Goal: Find specific page/section: Find specific page/section

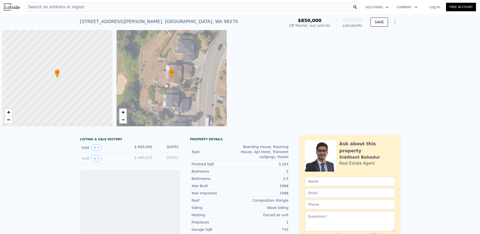
scroll to position [0, 2]
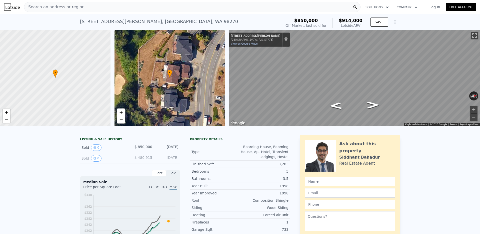
click at [134, 6] on div "Search an address or region" at bounding box center [192, 7] width 337 height 10
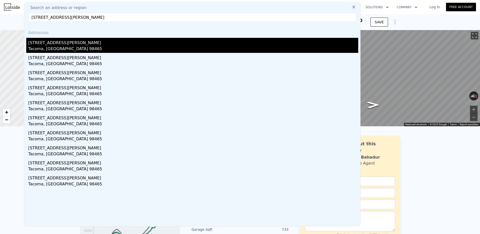
type input "849 S Jackson Ave, Tacoma, WA 98465"
click at [34, 47] on div "Tacoma, WA 98465" at bounding box center [193, 49] width 330 height 7
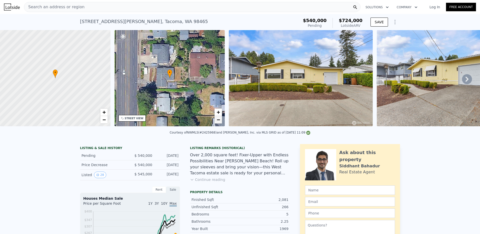
click at [217, 121] on span "−" at bounding box center [218, 119] width 3 height 6
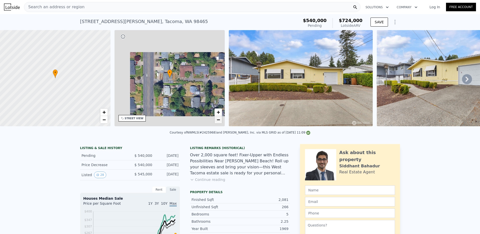
click at [217, 121] on span "−" at bounding box center [218, 119] width 3 height 6
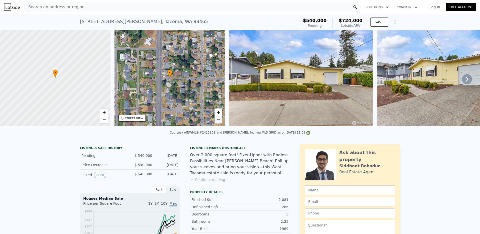
click at [217, 121] on span "−" at bounding box center [218, 119] width 3 height 6
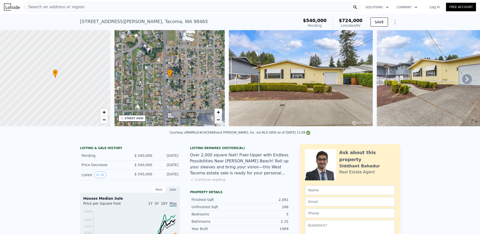
click at [217, 121] on span "−" at bounding box center [218, 119] width 3 height 6
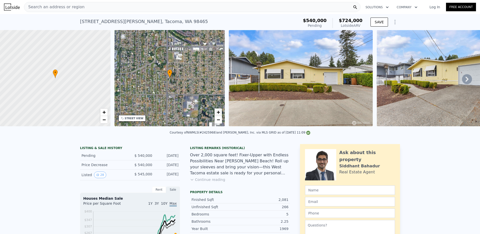
click at [217, 113] on span "+" at bounding box center [218, 112] width 3 height 6
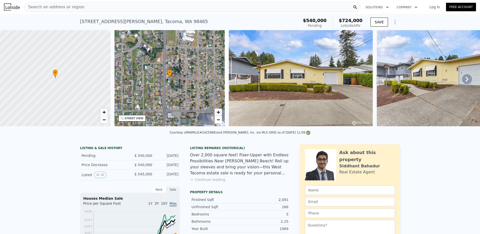
click at [217, 113] on span "+" at bounding box center [218, 112] width 3 height 6
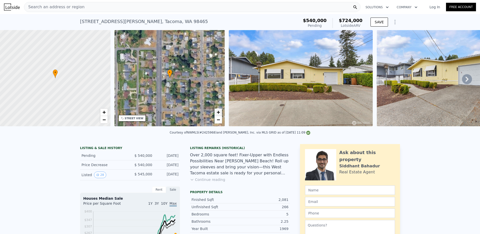
click at [217, 113] on span "+" at bounding box center [218, 112] width 3 height 6
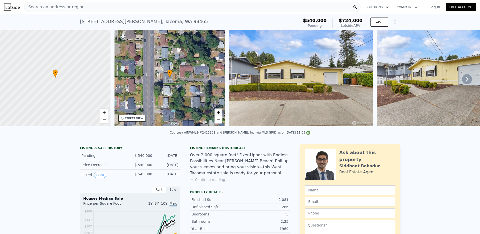
click at [217, 113] on span "+" at bounding box center [218, 112] width 3 height 6
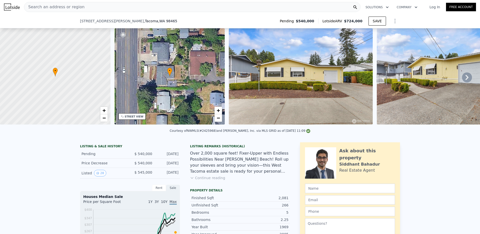
scroll to position [87, 0]
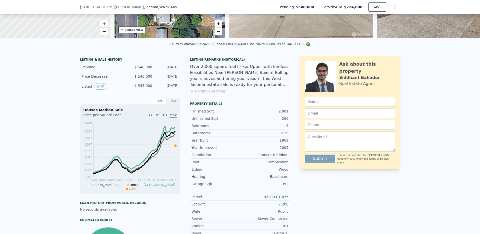
click at [268, 196] on link "022003-1-075" at bounding box center [276, 197] width 25 height 4
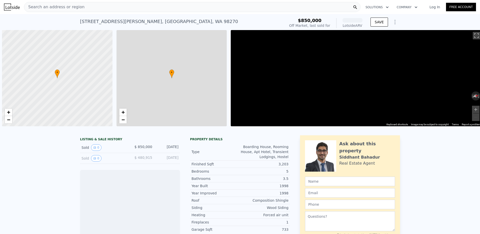
scroll to position [0, 2]
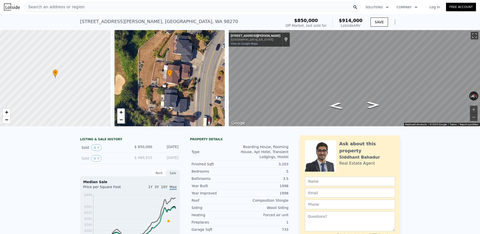
click at [59, 8] on span "Search an address or region" at bounding box center [54, 7] width 60 height 6
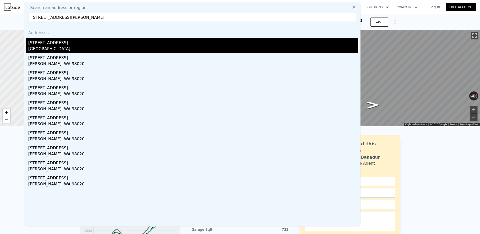
type input "23324 97th Ave W, Edmonds, WA 98020"
click at [48, 48] on div "Snohomish County, WA 98020" at bounding box center [193, 49] width 330 height 7
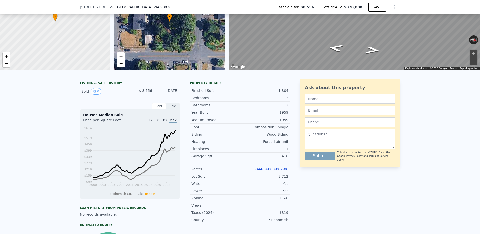
scroll to position [56, 0]
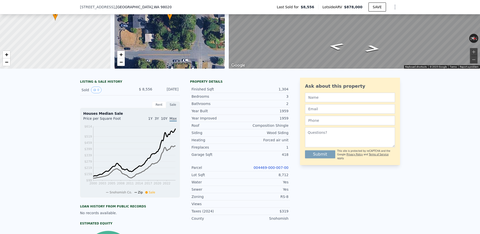
click at [264, 168] on link "004469-000-007-00" at bounding box center [271, 167] width 35 height 4
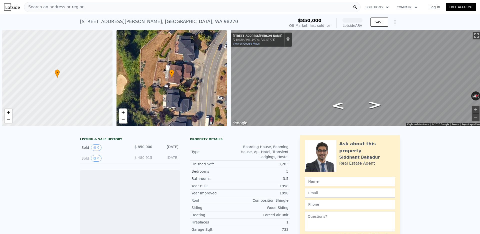
scroll to position [0, 2]
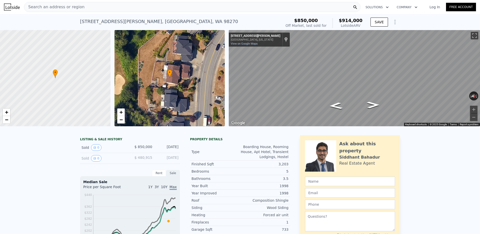
click at [67, 11] on div "Search an address or region" at bounding box center [54, 7] width 60 height 10
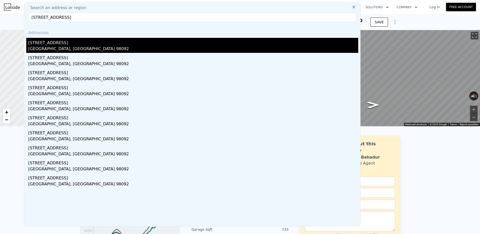
type input "[STREET_ADDRESS]"
click at [49, 46] on div "[GEOGRAPHIC_DATA], [GEOGRAPHIC_DATA] 98092" at bounding box center [193, 49] width 330 height 7
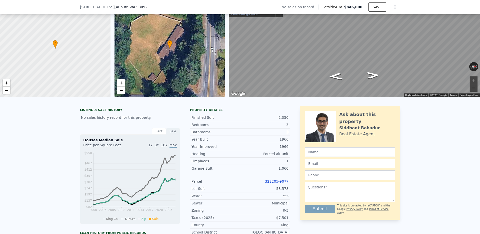
scroll to position [39, 0]
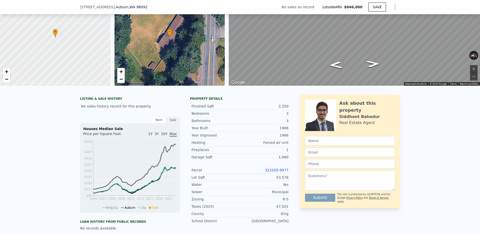
click at [272, 168] on link "322205-9077" at bounding box center [277, 170] width 24 height 4
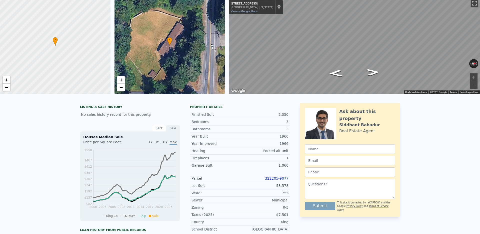
scroll to position [0, 0]
